Goal: Transaction & Acquisition: Book appointment/travel/reservation

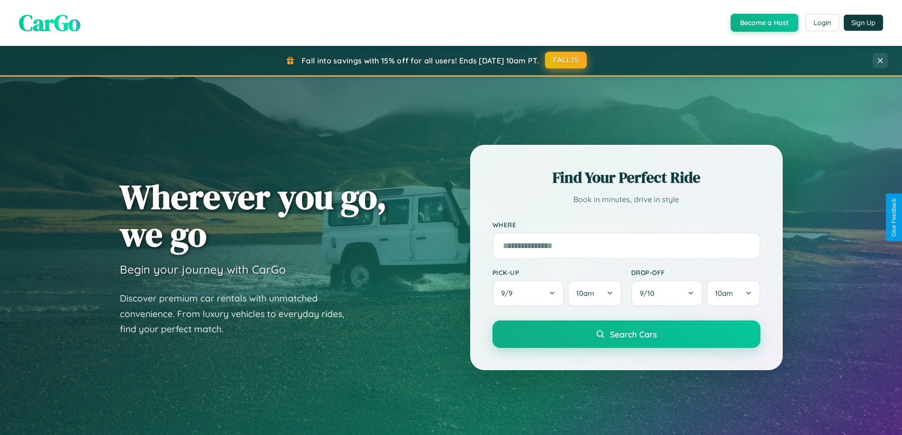
click at [566, 60] on button "FALL15" at bounding box center [566, 60] width 42 height 17
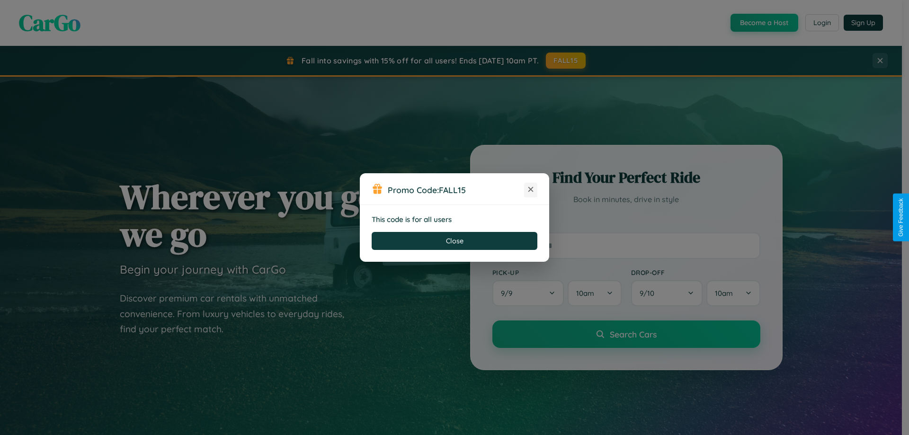
click at [531, 190] on icon at bounding box center [530, 189] width 9 height 9
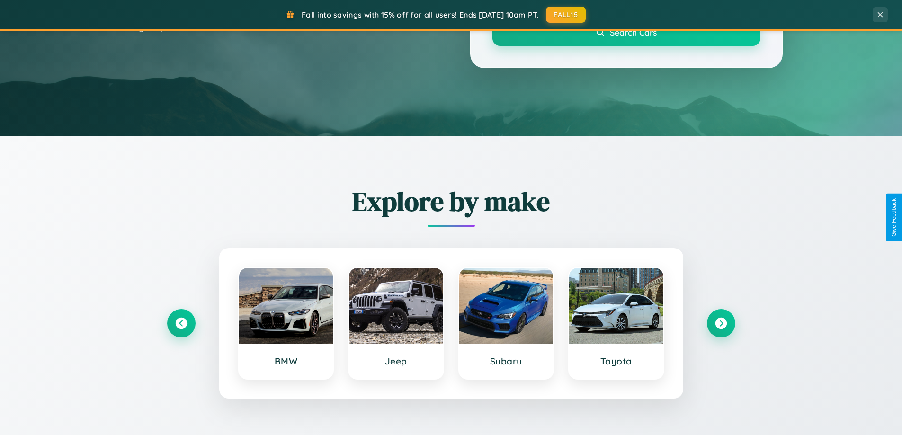
scroll to position [408, 0]
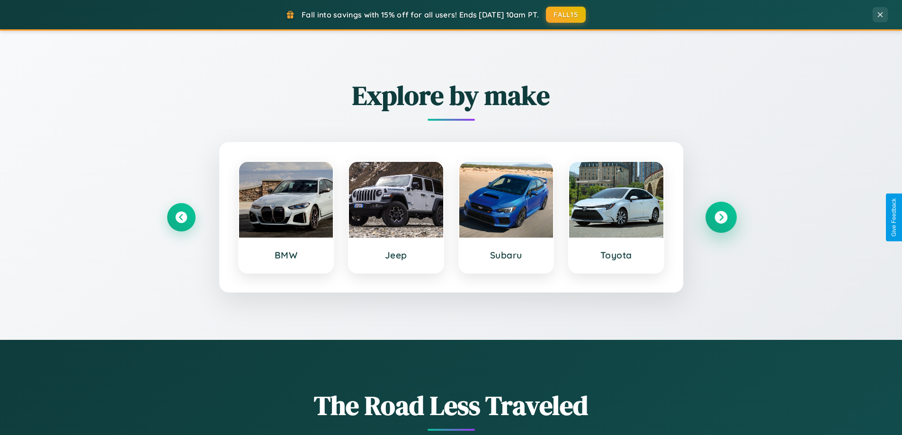
click at [720, 217] on icon at bounding box center [720, 217] width 13 height 13
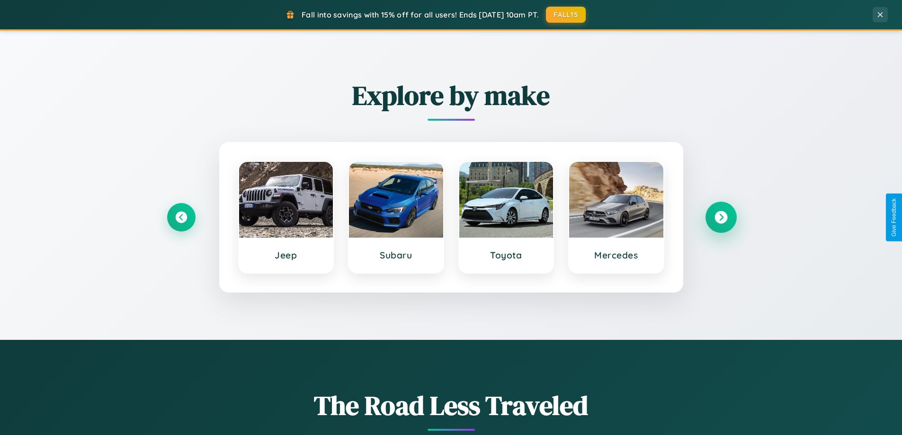
click at [720, 217] on icon at bounding box center [720, 217] width 13 height 13
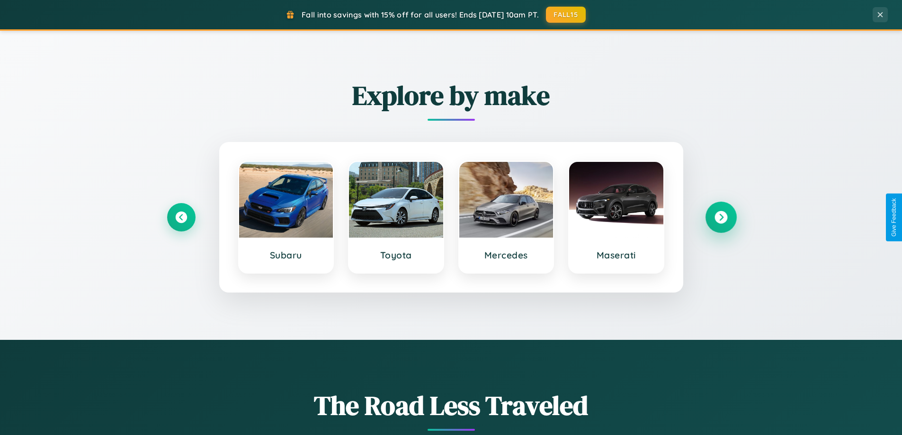
click at [720, 217] on icon at bounding box center [720, 217] width 13 height 13
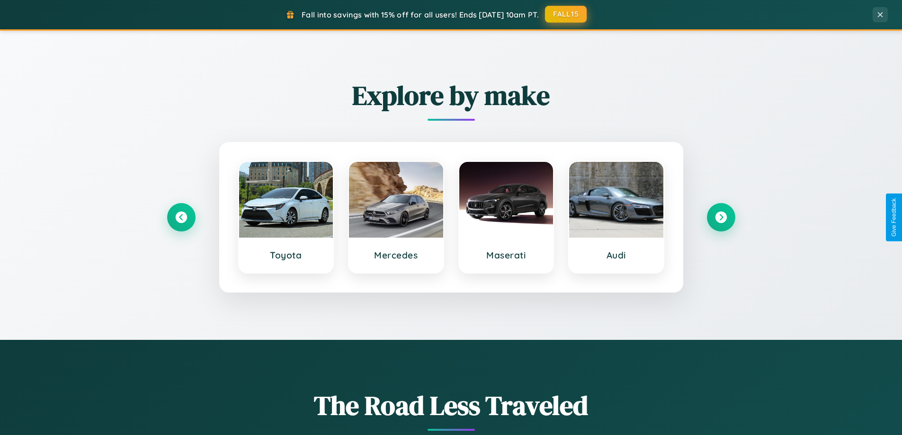
click at [566, 14] on button "FALL15" at bounding box center [566, 14] width 42 height 17
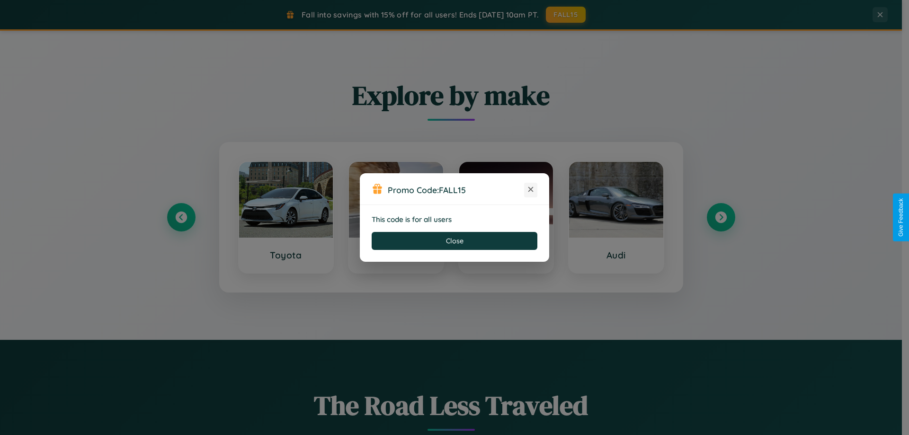
click at [531, 190] on icon at bounding box center [530, 189] width 9 height 9
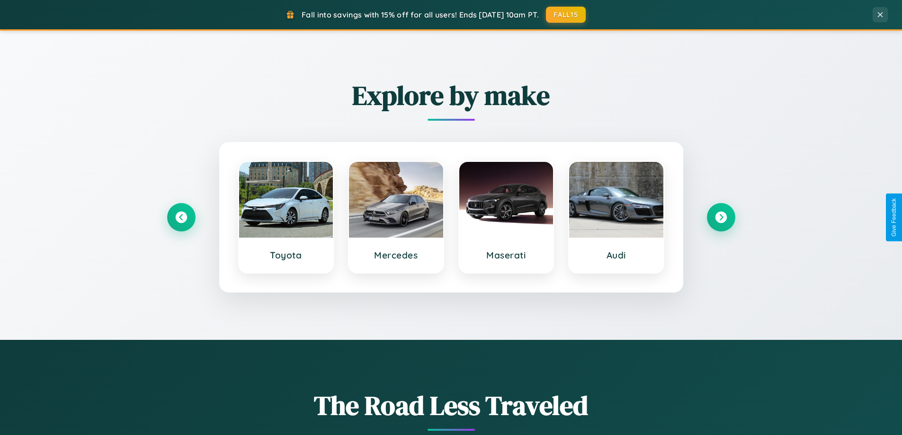
scroll to position [1521, 0]
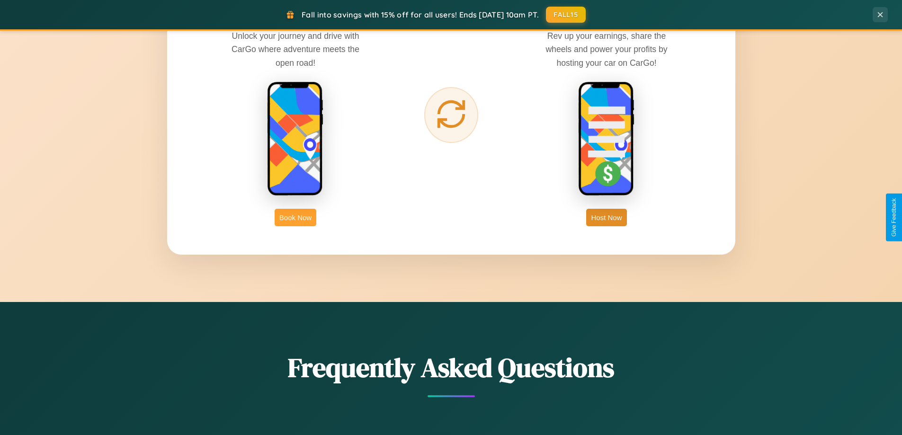
click at [295, 217] on button "Book Now" at bounding box center [296, 218] width 42 height 18
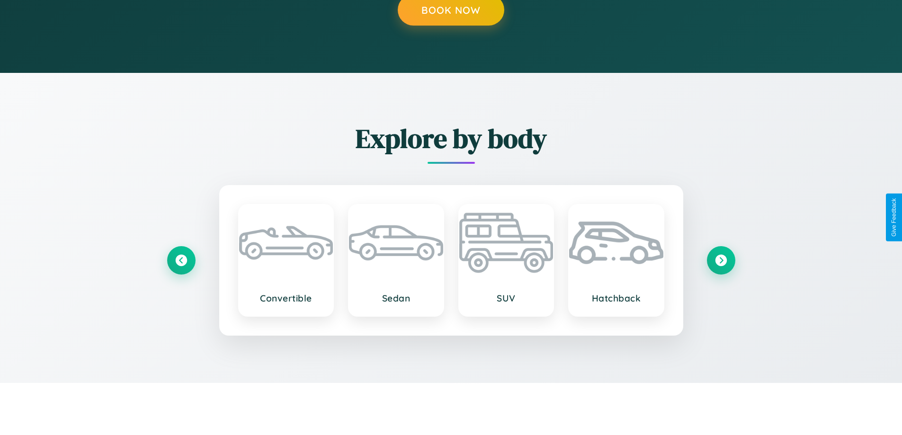
scroll to position [1270, 0]
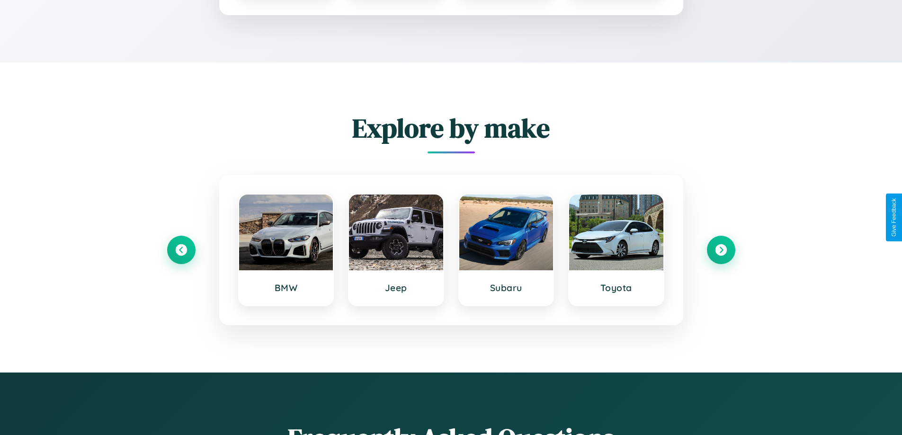
type input "******"
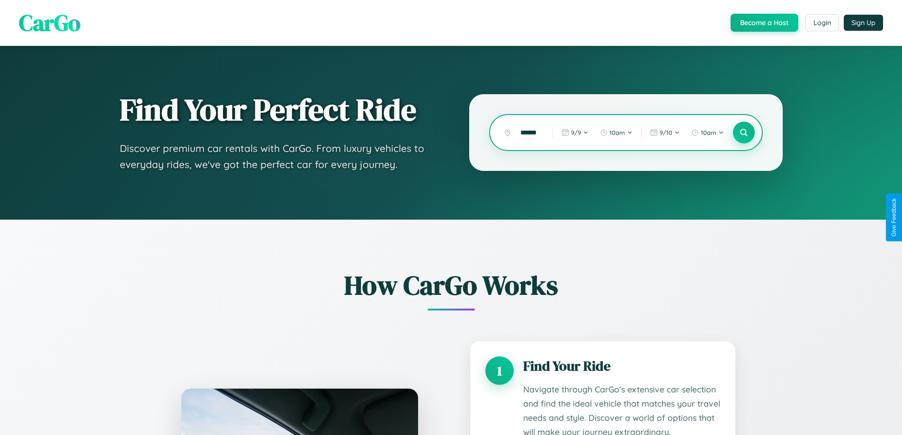
click at [743, 133] on icon at bounding box center [743, 132] width 9 height 9
